Goal: Task Accomplishment & Management: Complete application form

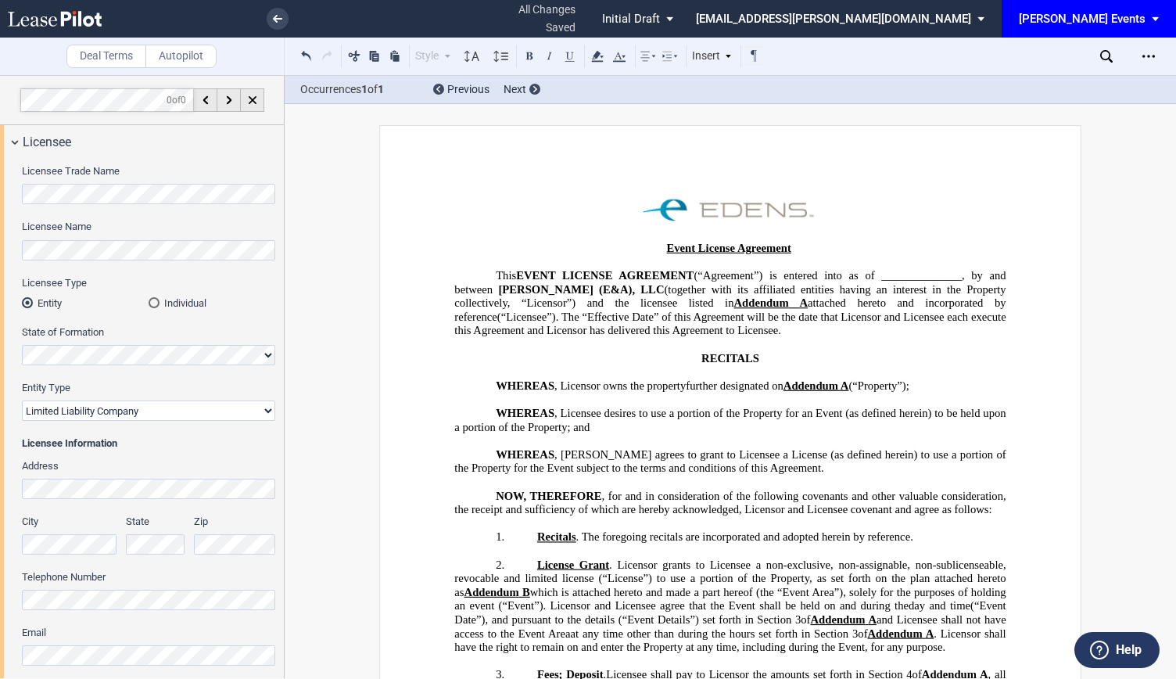
select select "limited liability company"
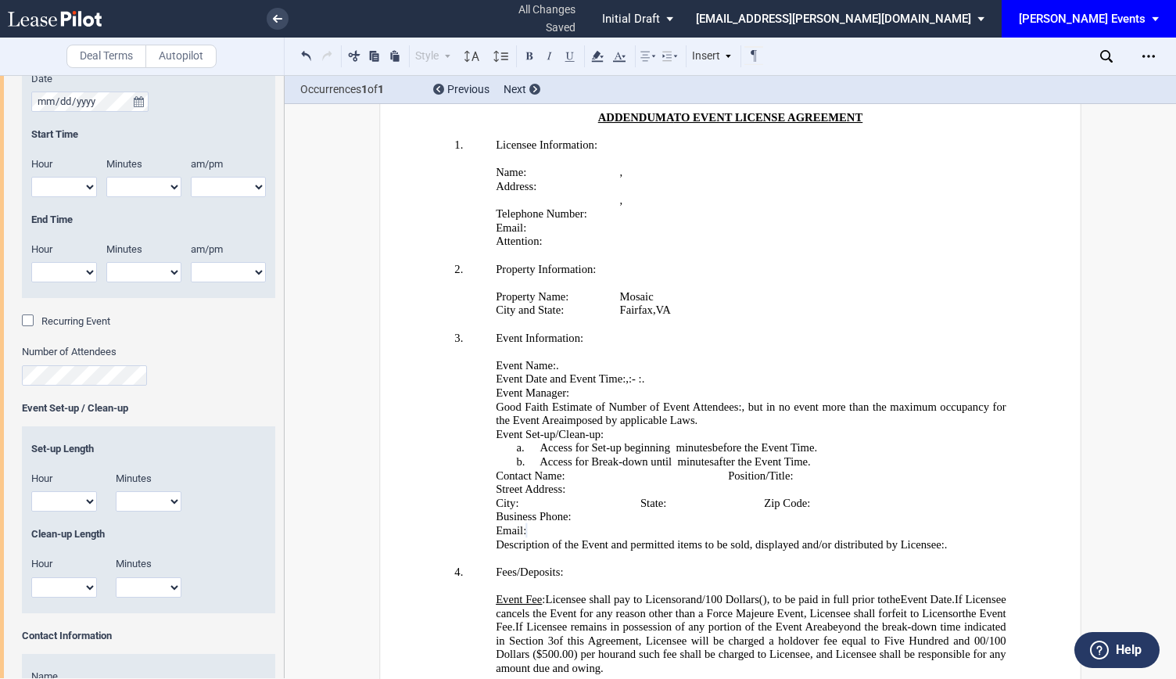
scroll to position [938, 0]
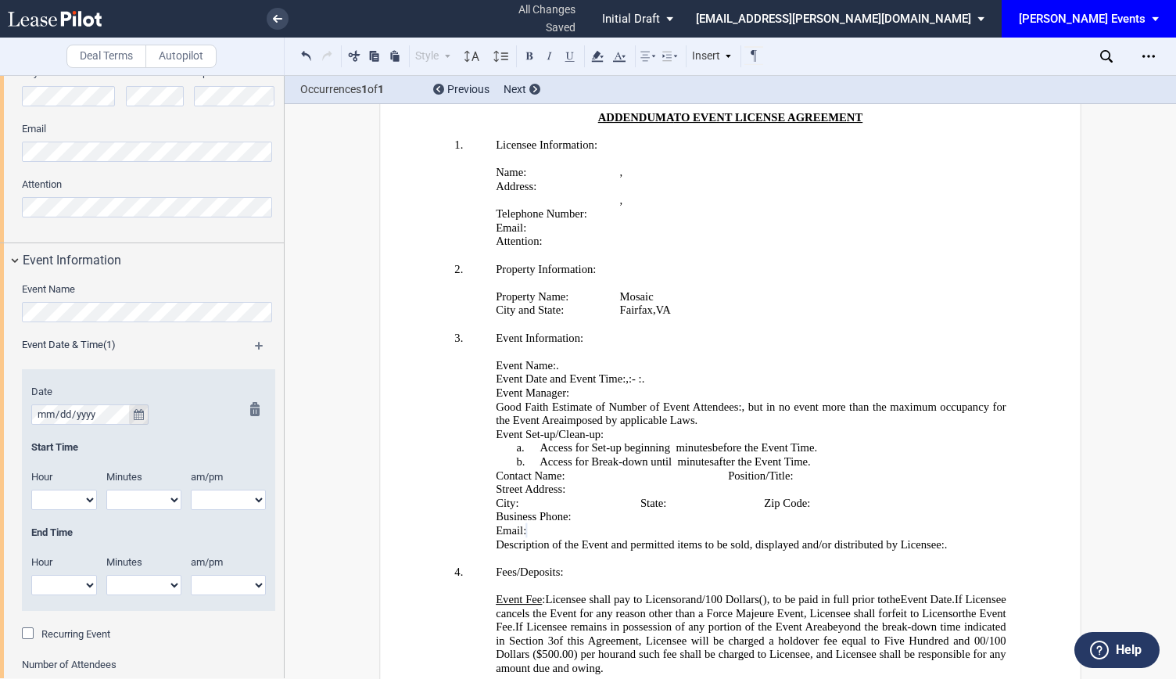
click at [145, 411] on button "true" at bounding box center [139, 414] width 20 height 20
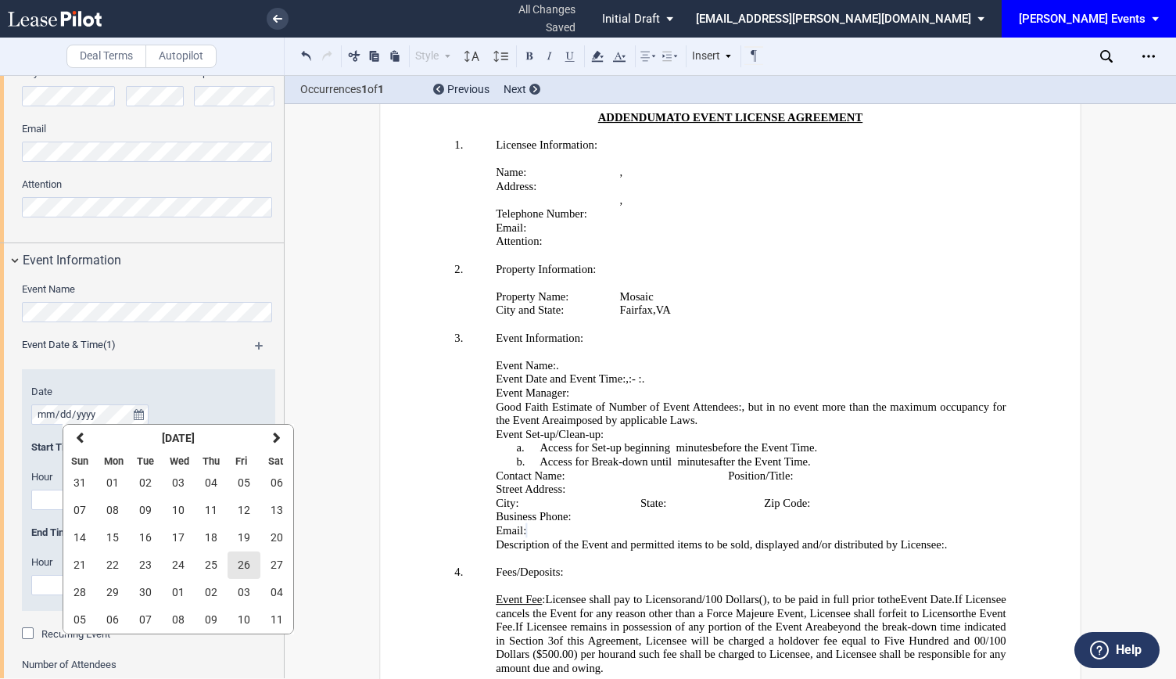
click at [238, 561] on span "26" at bounding box center [244, 564] width 13 height 13
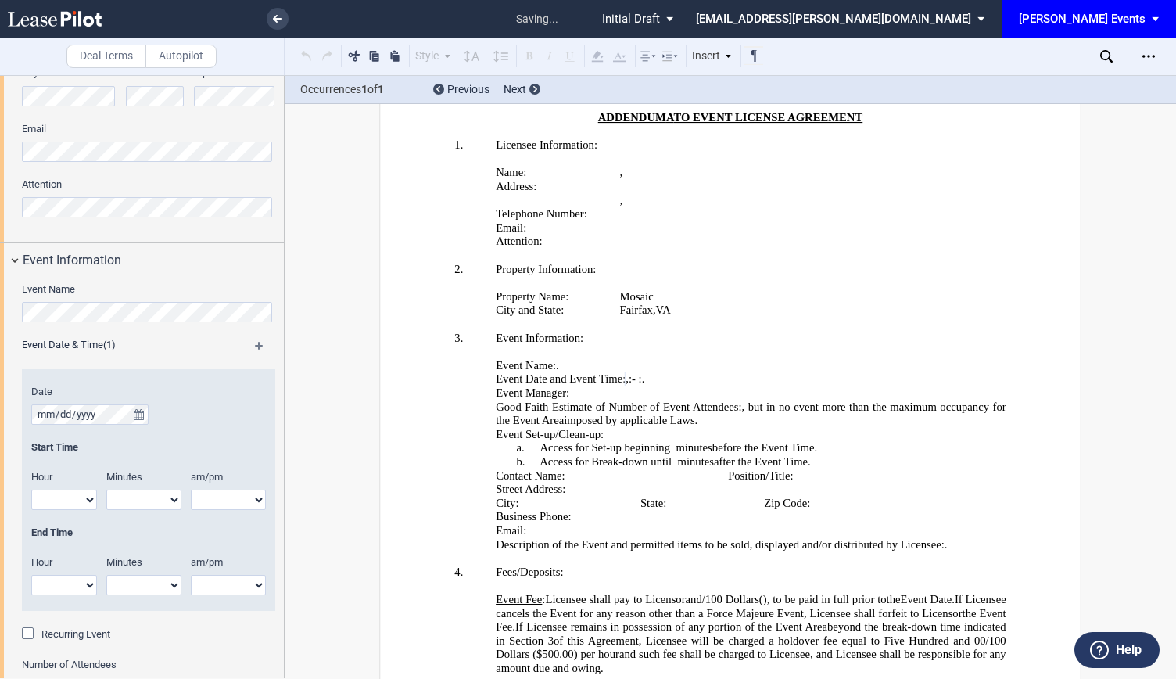
click at [255, 345] on md-icon at bounding box center [266, 351] width 23 height 19
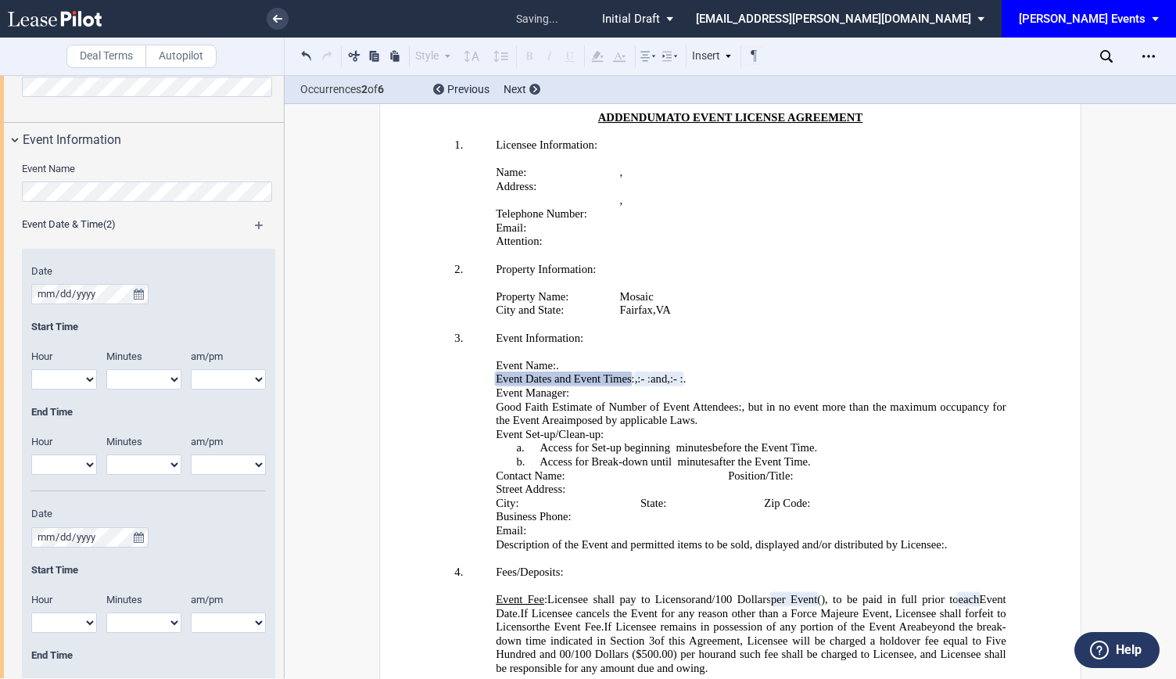
scroll to position [1095, 0]
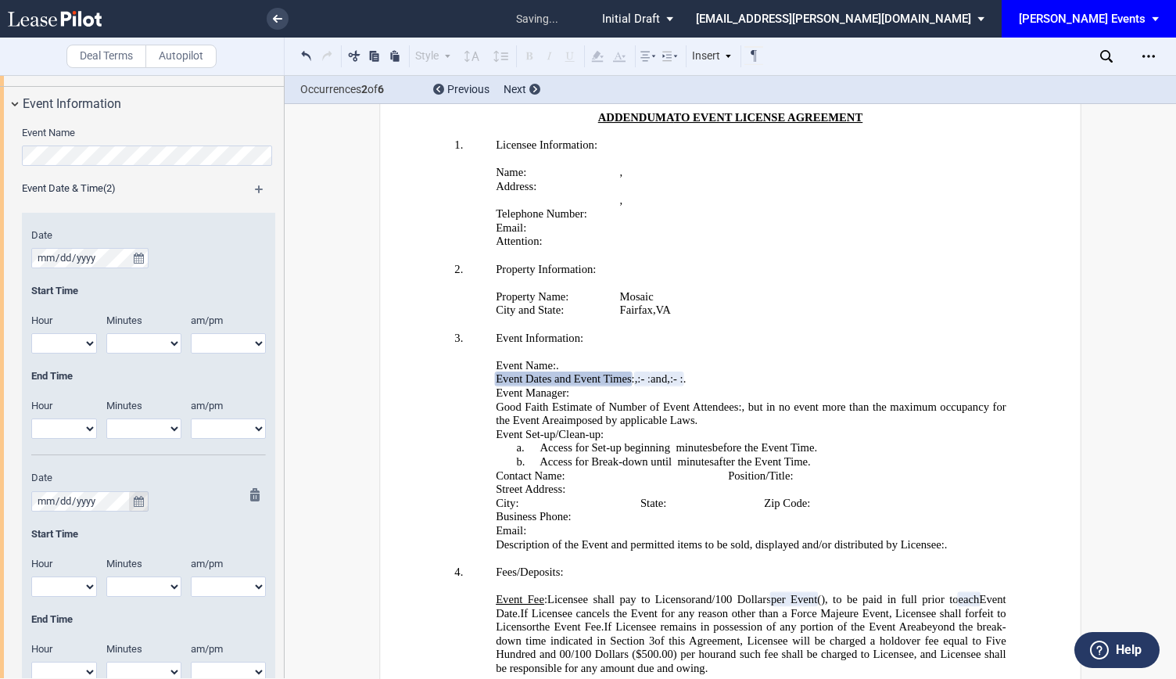
click at [139, 499] on icon "true" at bounding box center [139, 501] width 10 height 11
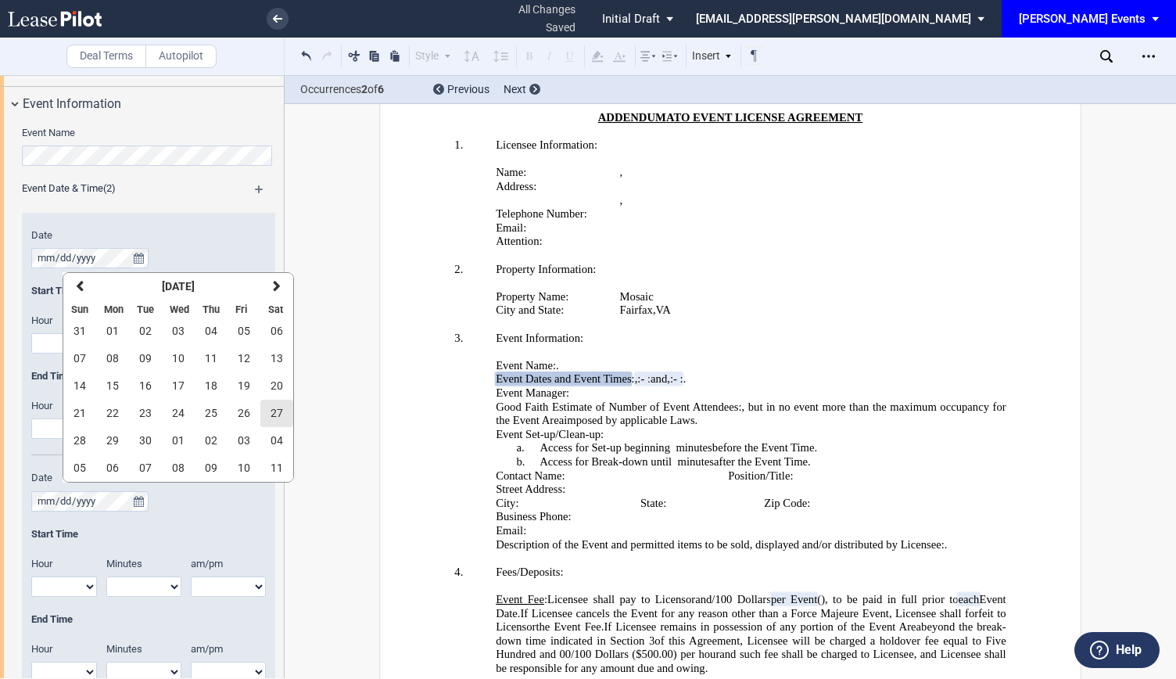
click at [278, 409] on span "27" at bounding box center [277, 413] width 13 height 13
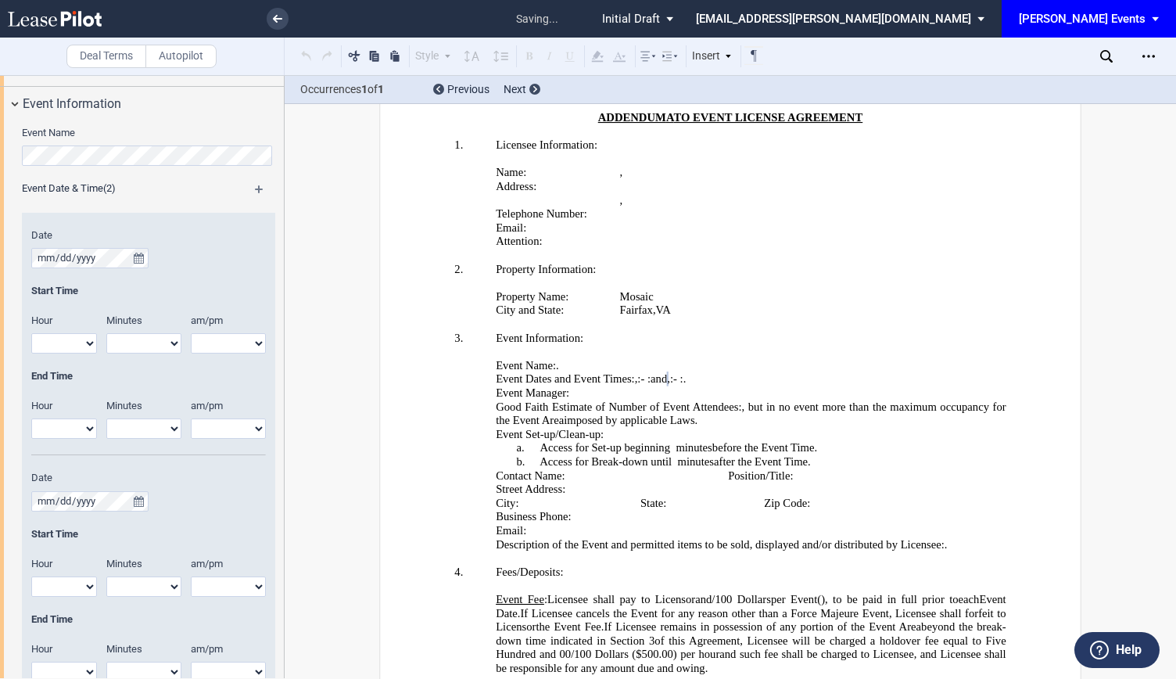
click at [259, 188] on md-icon at bounding box center [266, 194] width 23 height 19
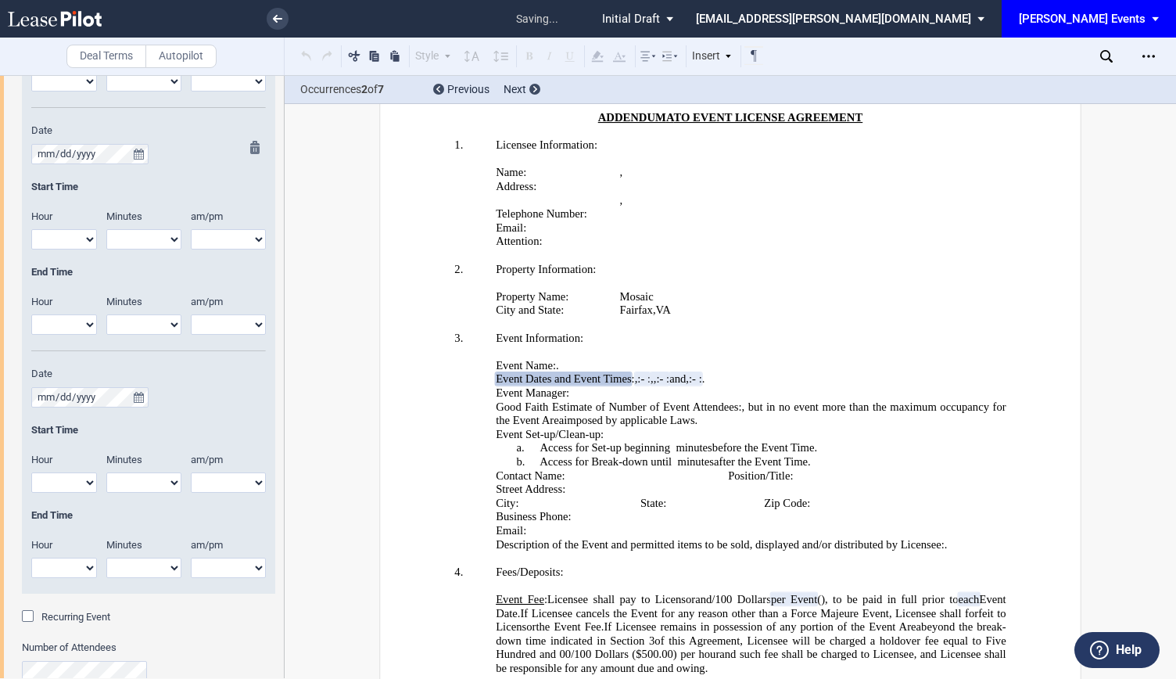
scroll to position [1564, 0]
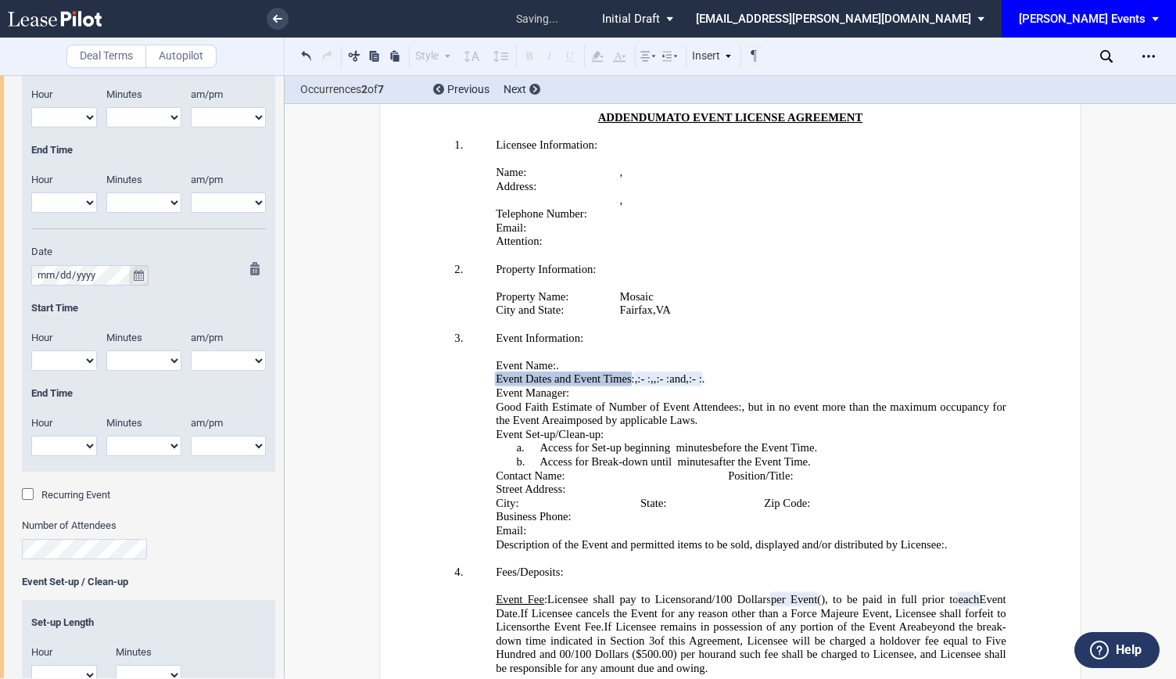
click at [142, 274] on icon "true" at bounding box center [139, 275] width 10 height 11
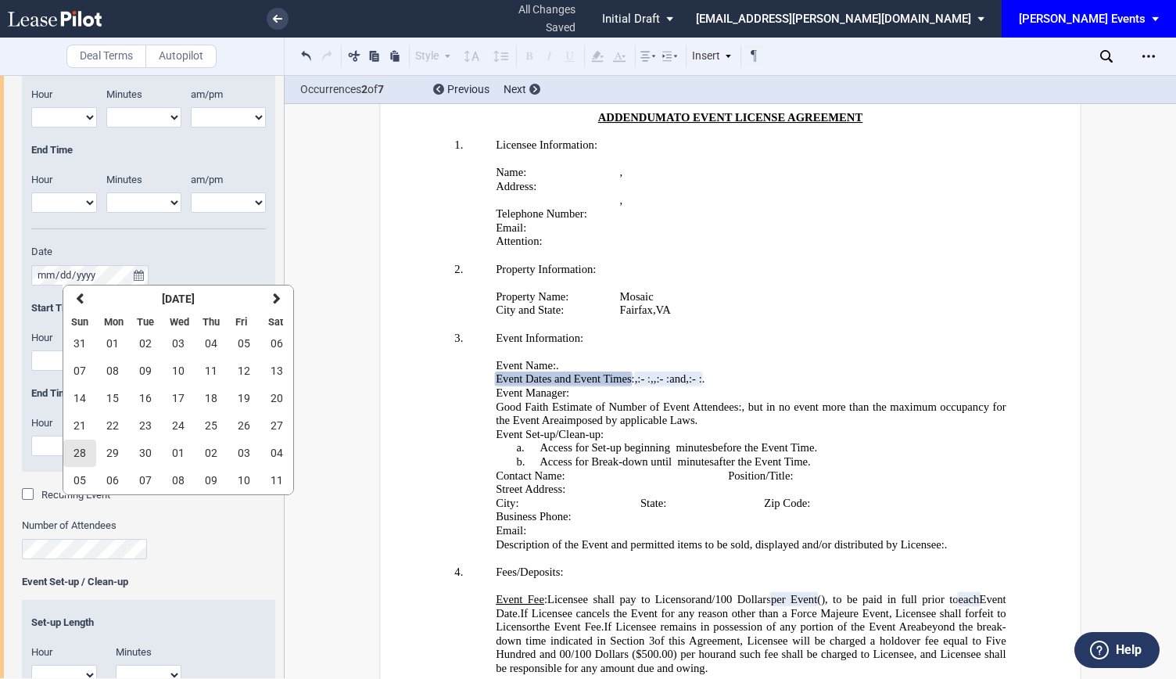
click at [85, 451] on span "28" at bounding box center [80, 453] width 13 height 13
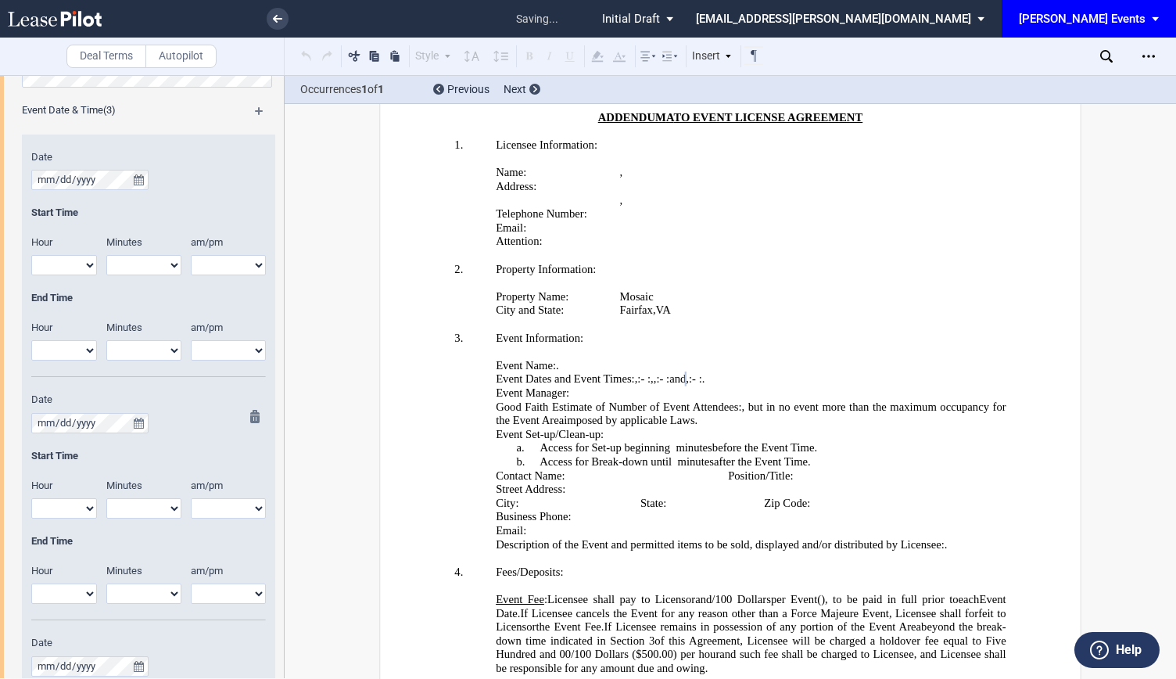
scroll to position [1017, 0]
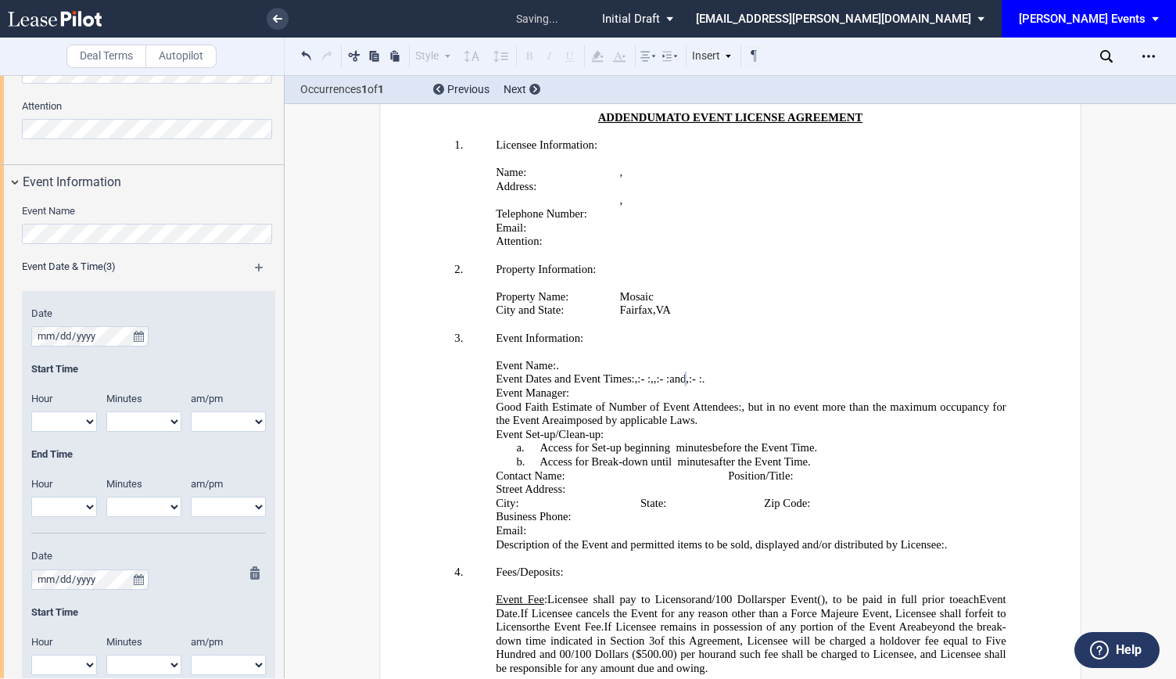
click at [257, 271] on md-icon at bounding box center [266, 273] width 23 height 19
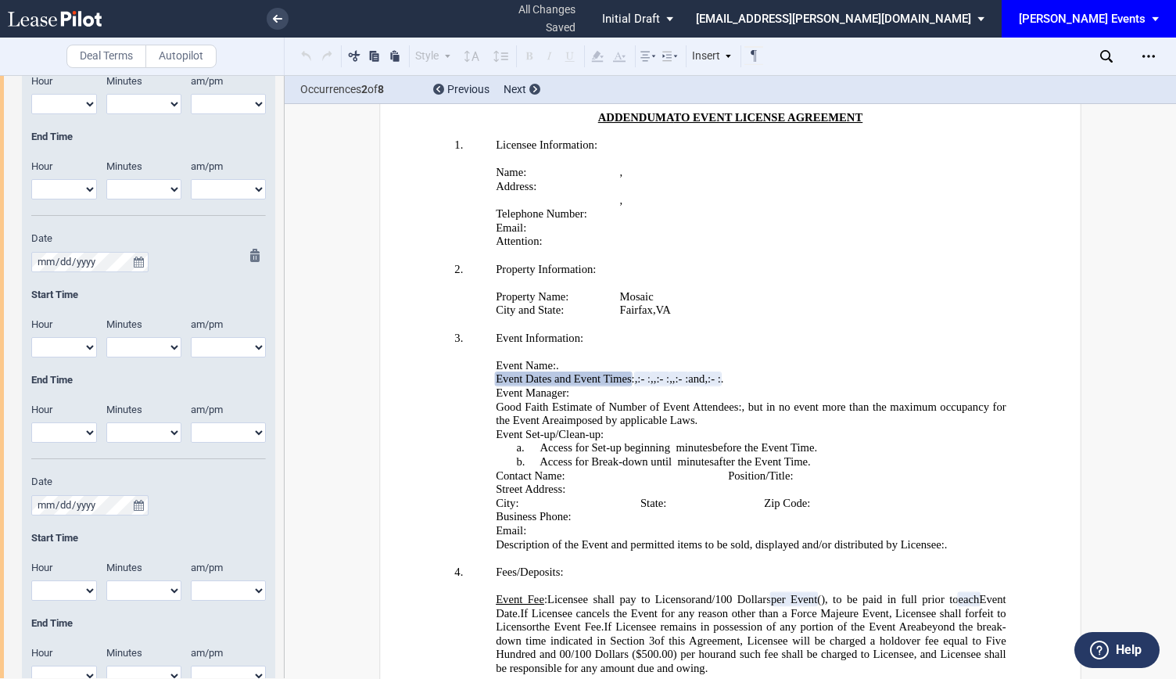
scroll to position [1642, 0]
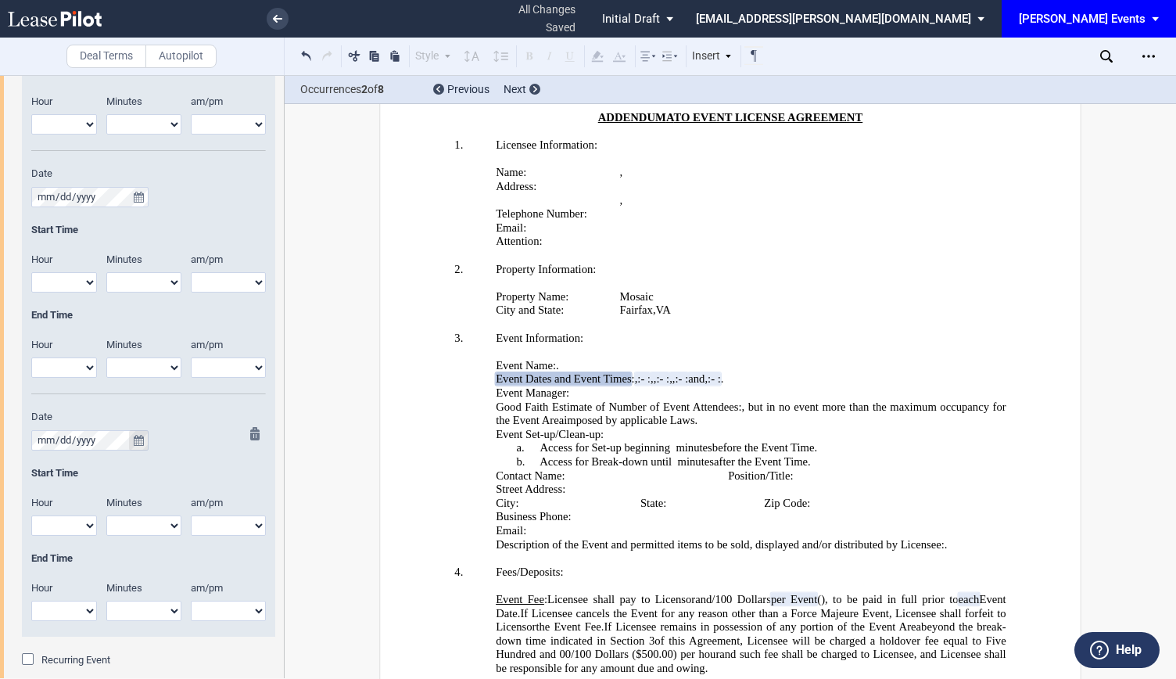
click at [134, 435] on icon "true" at bounding box center [139, 440] width 10 height 11
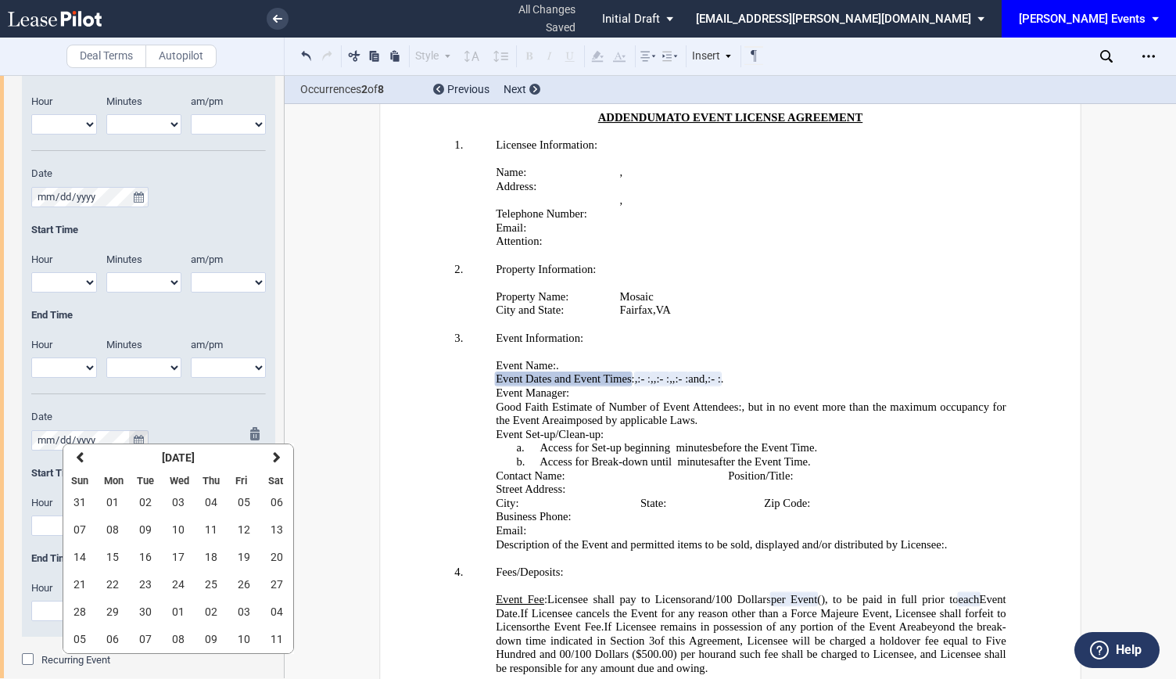
scroll to position [1955, 0]
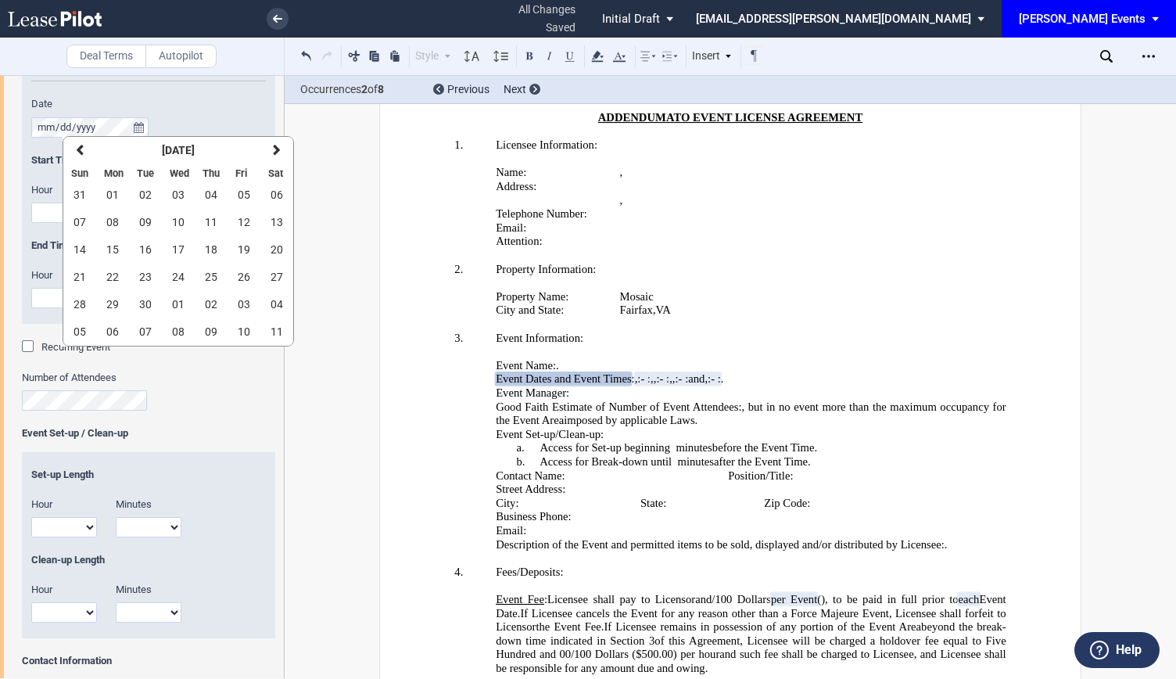
drag, startPoint x: 315, startPoint y: 230, endPoint x: 376, endPoint y: 196, distance: 70.0
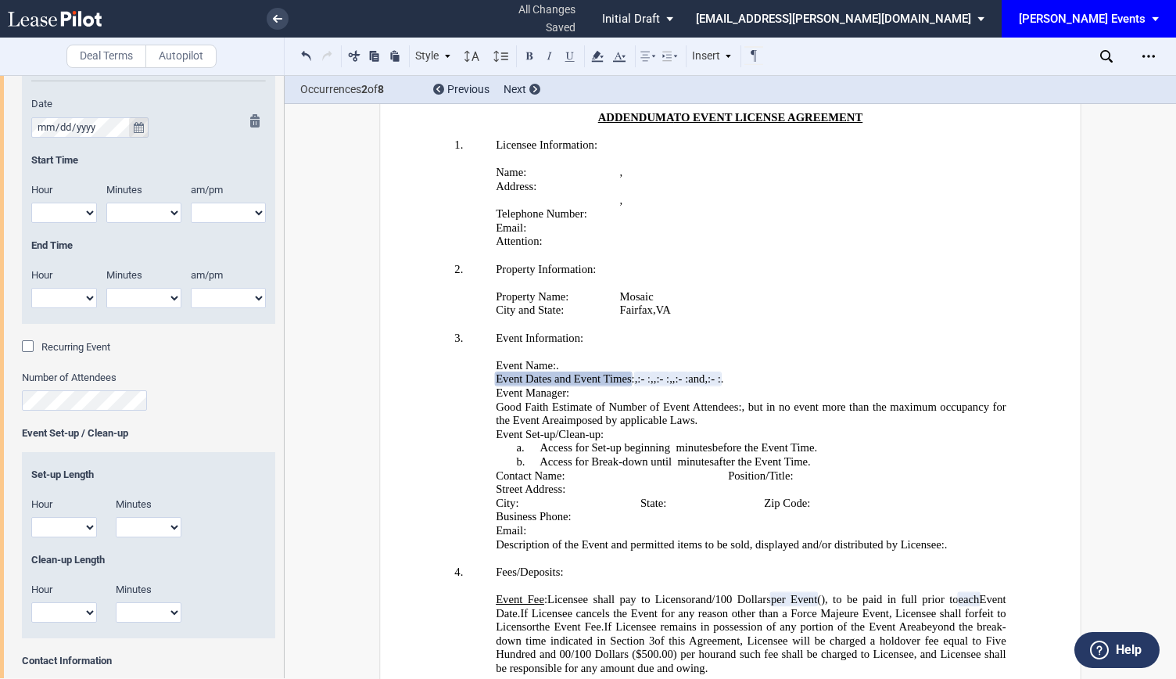
click at [137, 122] on icon "true" at bounding box center [139, 127] width 10 height 11
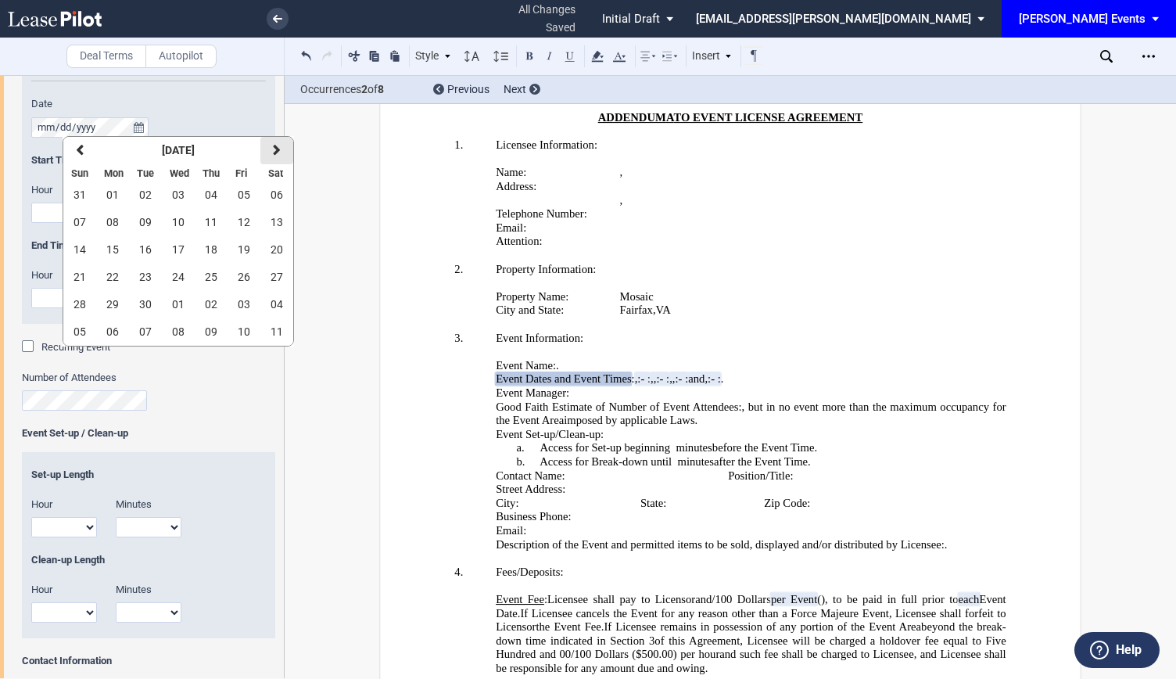
click at [279, 151] on button "next" at bounding box center [276, 150] width 33 height 27
click at [77, 157] on button "previous" at bounding box center [79, 150] width 33 height 27
click at [247, 304] on span "28" at bounding box center [244, 304] width 13 height 13
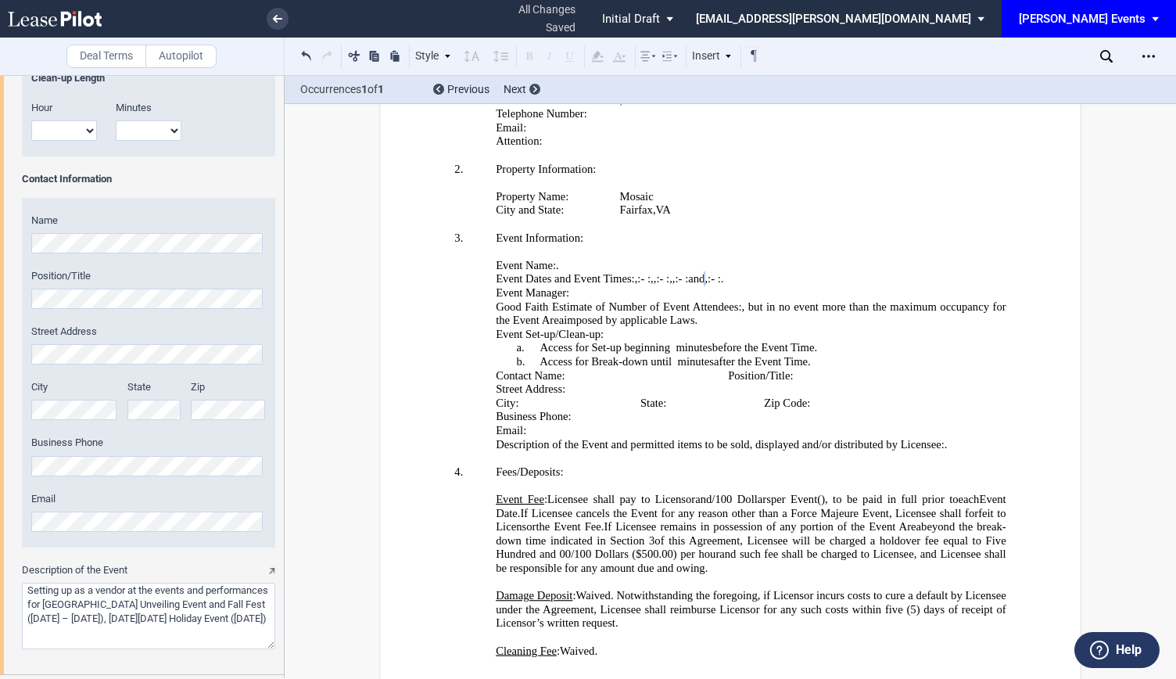
scroll to position [2569, 0]
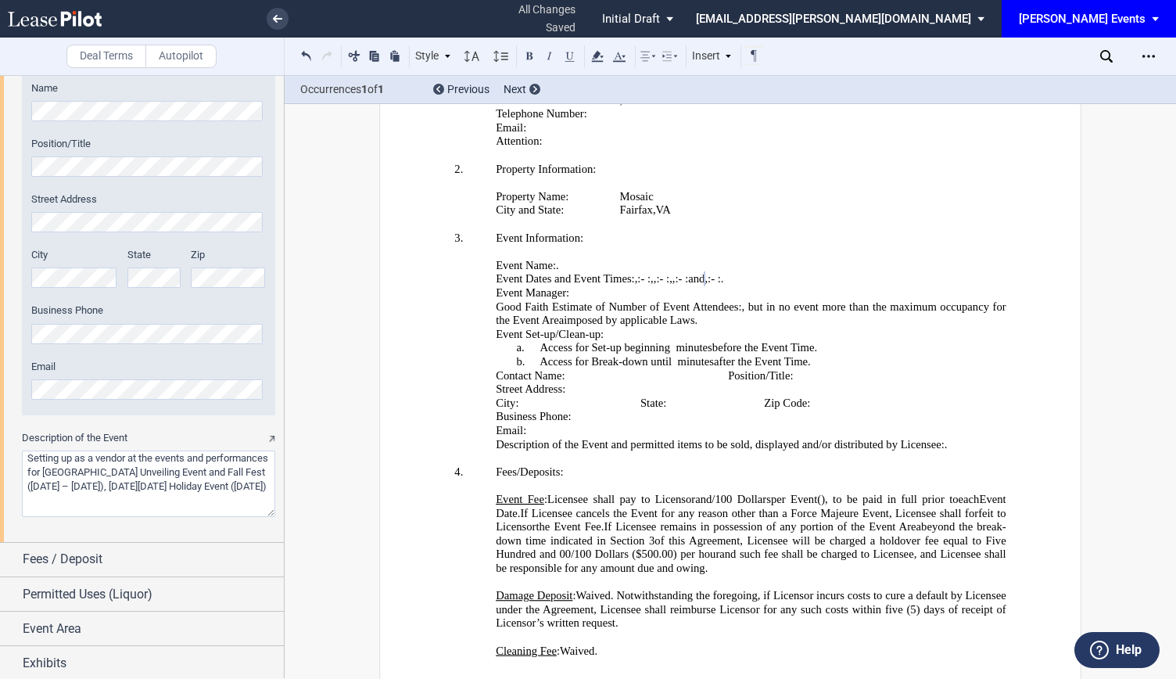
click at [102, 458] on textarea "Description of the Event" at bounding box center [148, 483] width 253 height 66
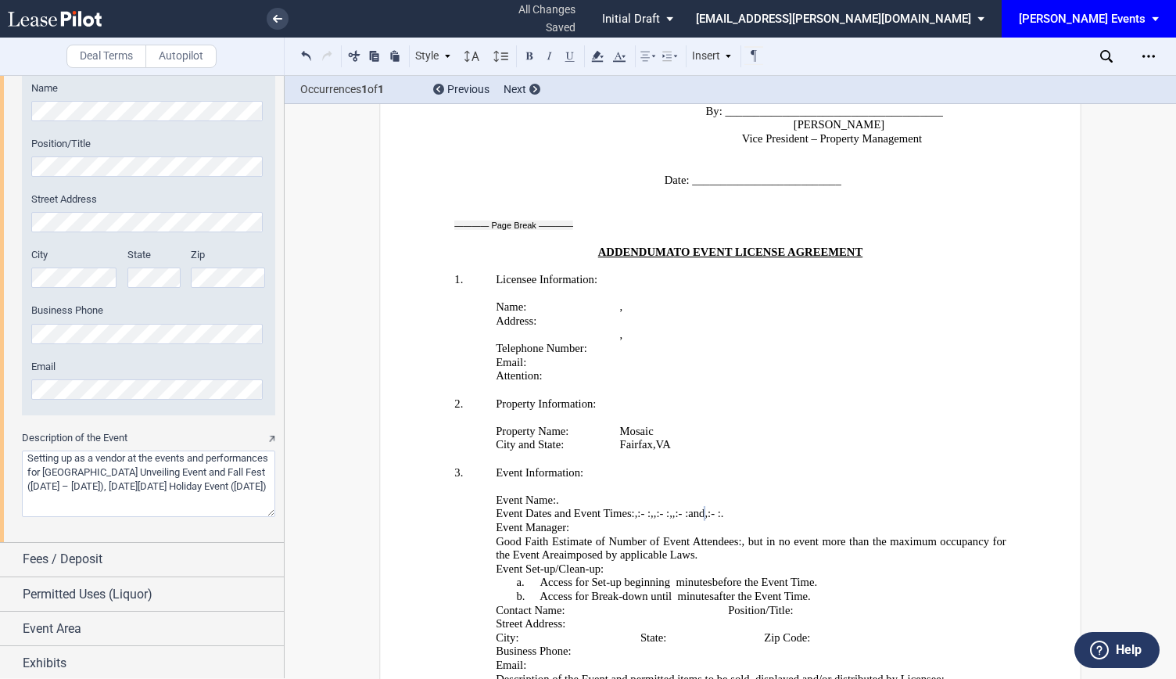
scroll to position [0, 0]
click at [850, 369] on p "﻿ ﻿" at bounding box center [805, 376] width 371 height 14
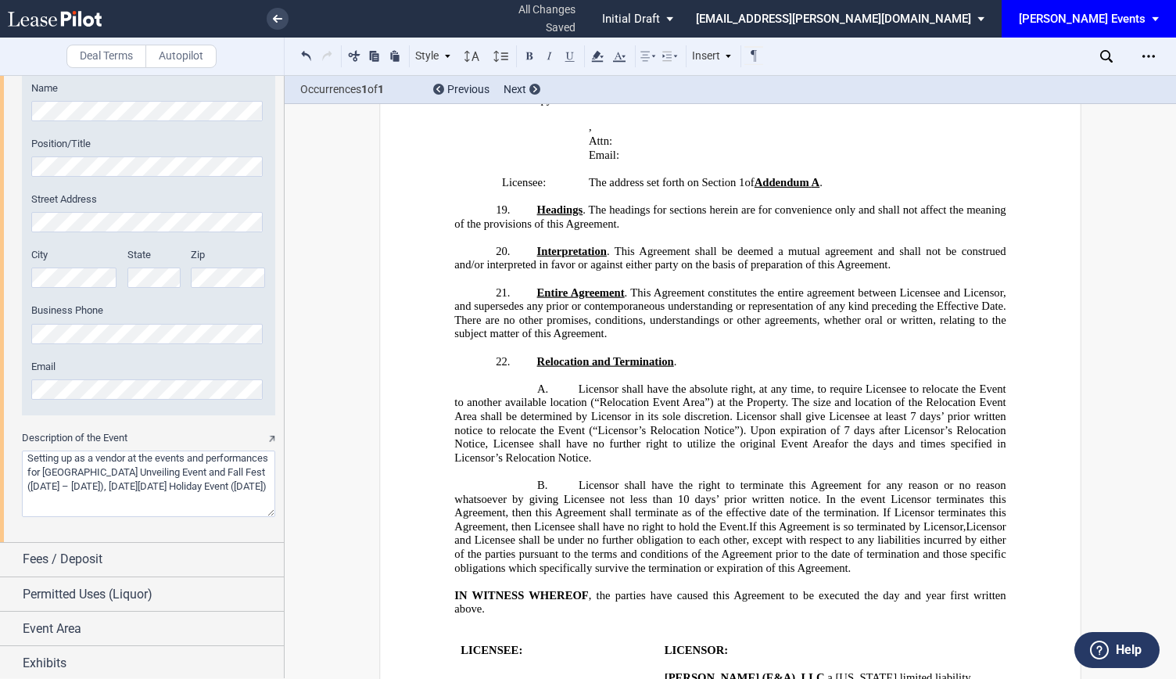
scroll to position [2011, 0]
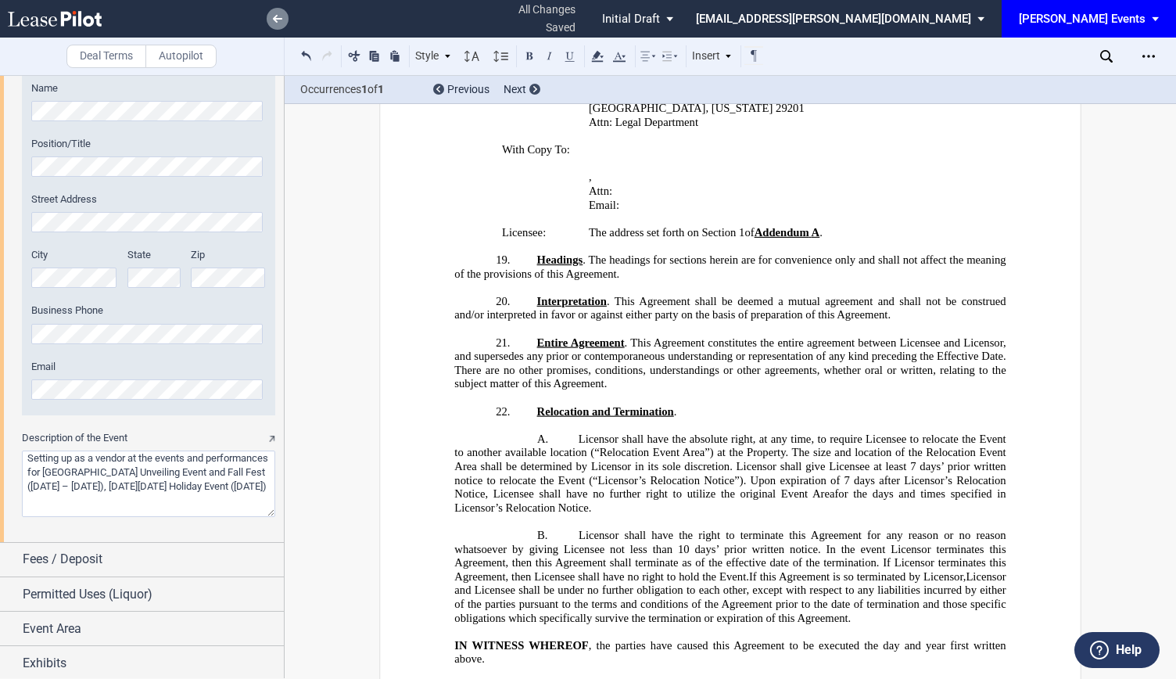
click at [278, 13] on link at bounding box center [278, 19] width 22 height 22
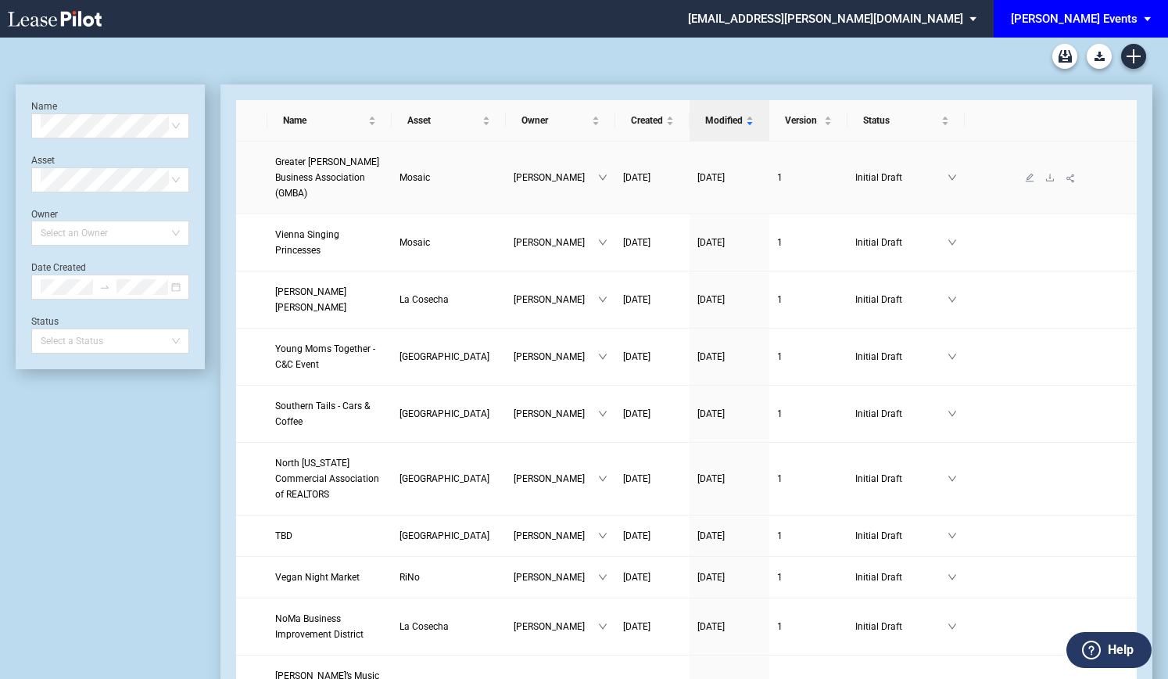
click at [340, 169] on link "Greater Merrifield Business Association (GMBA)" at bounding box center [329, 177] width 109 height 47
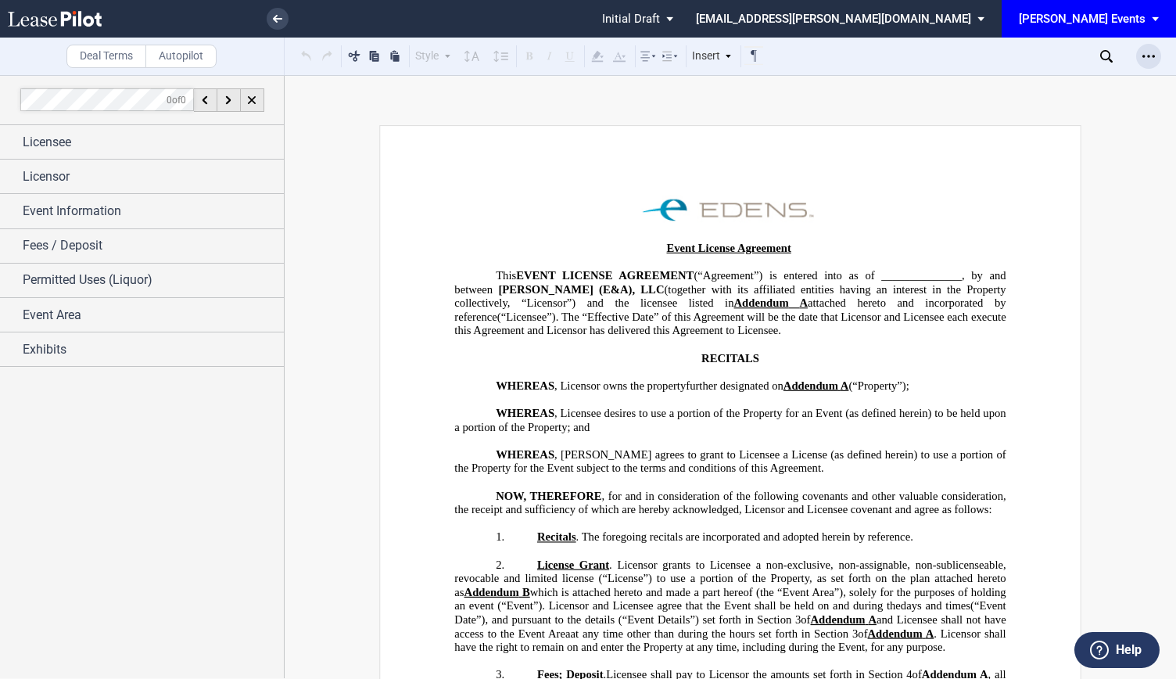
click at [1157, 56] on div "Open Lease options menu" at bounding box center [1148, 56] width 25 height 25
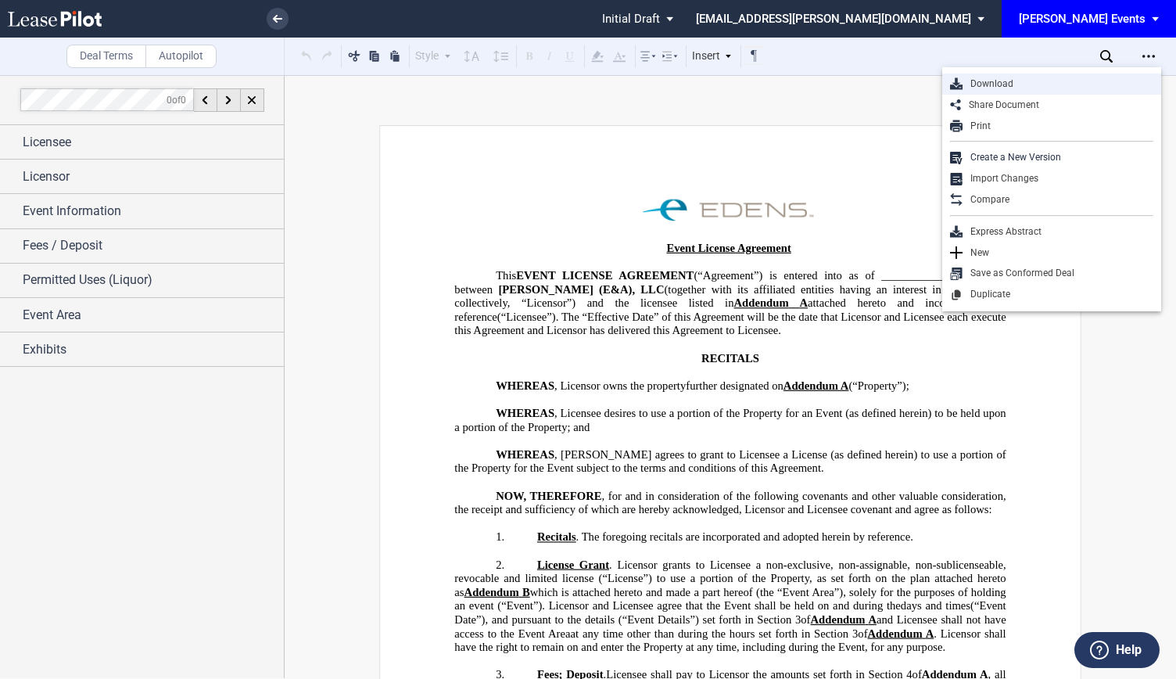
click at [1059, 79] on div "Download" at bounding box center [1058, 83] width 191 height 13
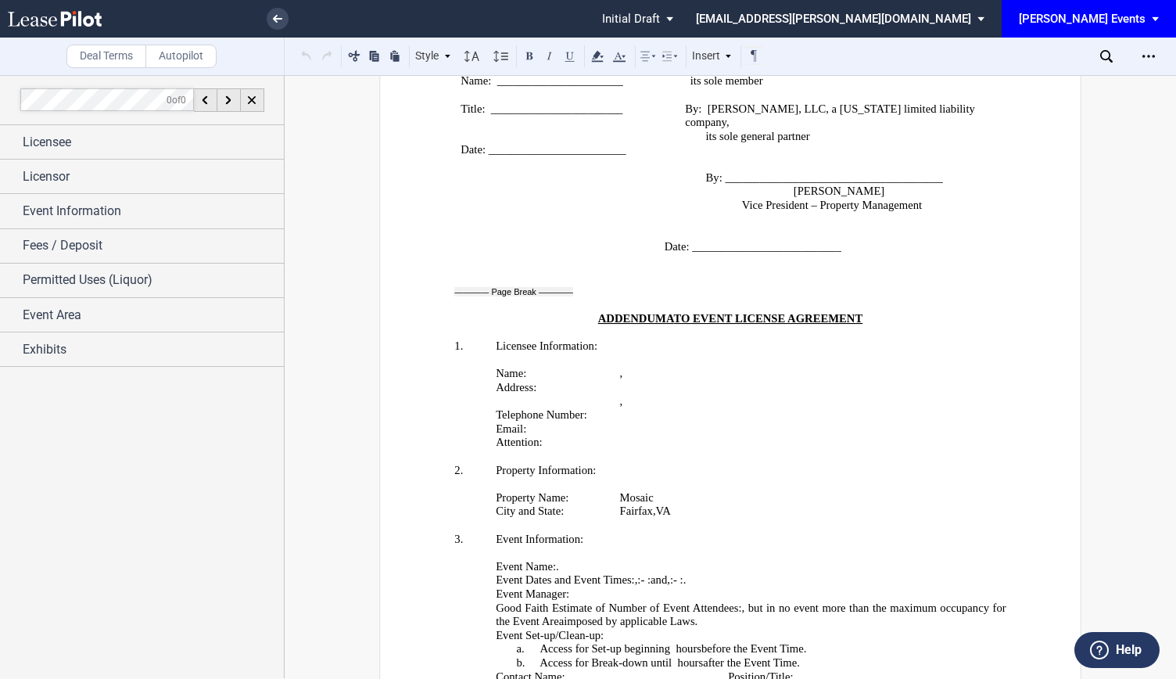
scroll to position [2728, 0]
click at [286, 14] on link at bounding box center [278, 19] width 22 height 22
